Goal: Information Seeking & Learning: Check status

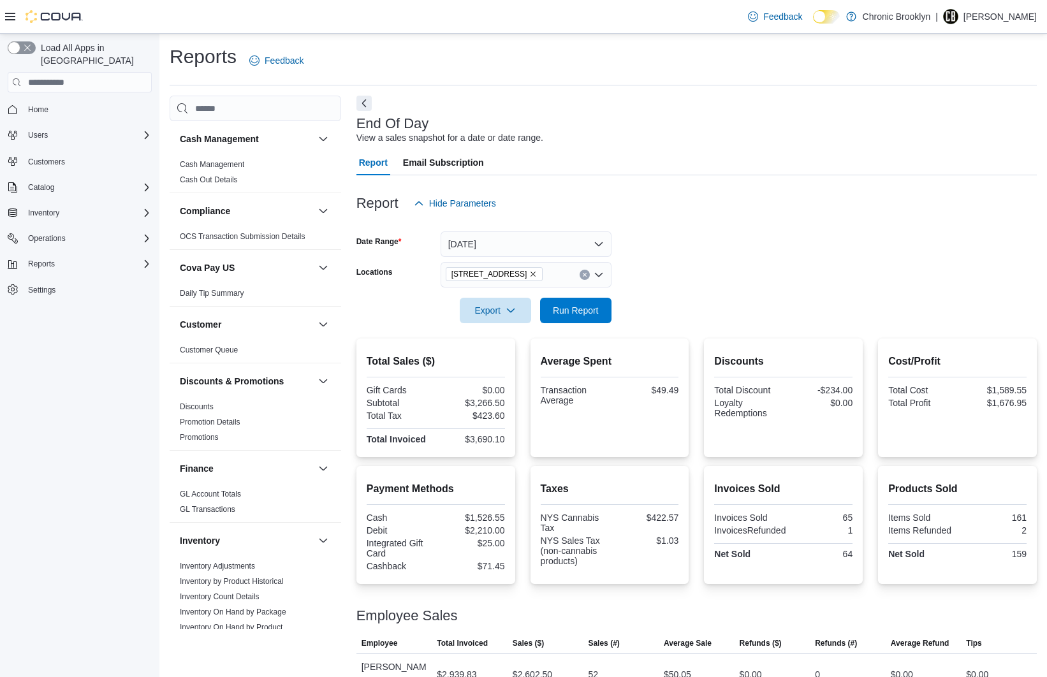
scroll to position [40, 0]
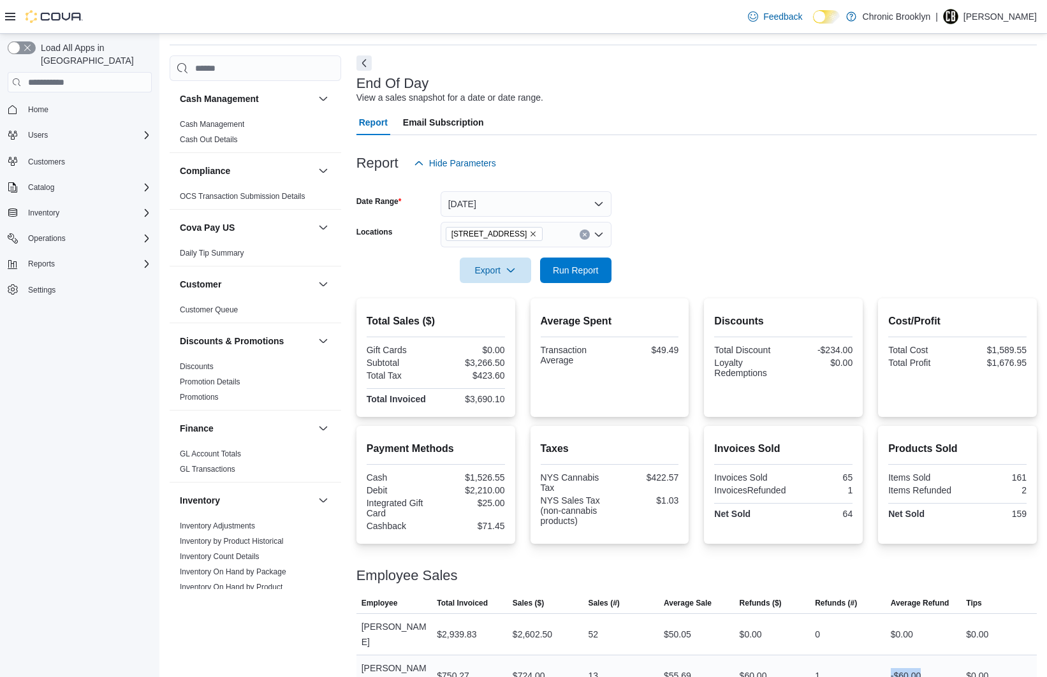
drag, startPoint x: 896, startPoint y: 652, endPoint x: 930, endPoint y: 652, distance: 33.8
click at [930, 663] on div "-$60.00" at bounding box center [924, 676] width 76 height 26
click at [720, 171] on div "Report Hide Parameters" at bounding box center [696, 163] width 680 height 26
click at [1016, 16] on p "Ned Farrell" at bounding box center [999, 16] width 73 height 15
click at [964, 123] on span "Sign Out" at bounding box center [954, 126] width 34 height 13
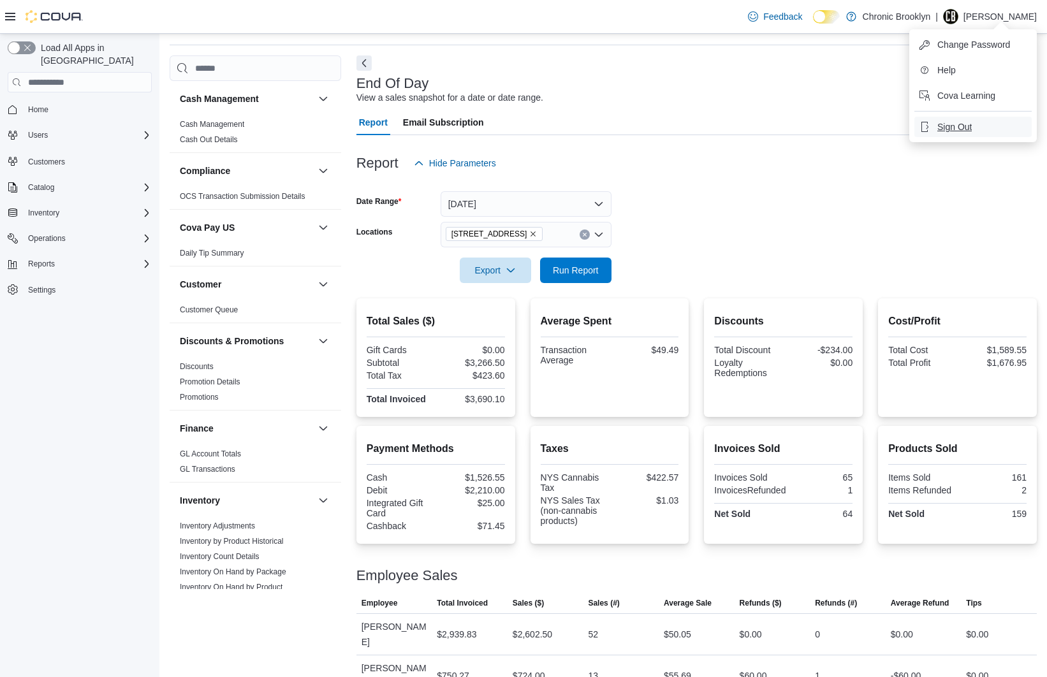
scroll to position [30, 0]
